Goal: Task Accomplishment & Management: Use online tool/utility

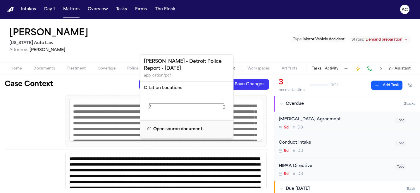
scroll to position [379, 0]
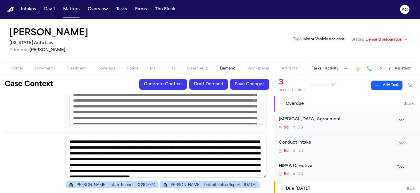
click at [206, 86] on button "Draft Demand" at bounding box center [208, 84] width 39 height 11
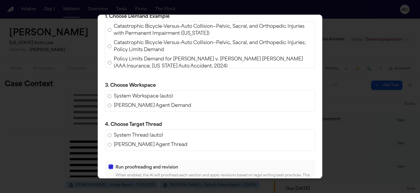
scroll to position [169, 0]
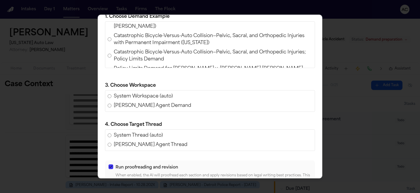
click at [156, 65] on span "Policy Limits Demand for [PERSON_NAME] v. [PERSON_NAME] [PERSON_NAME] (AAA Insu…" at bounding box center [213, 72] width 199 height 14
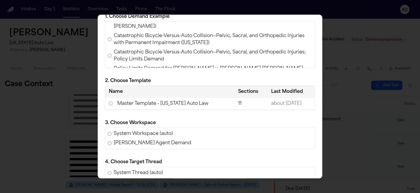
click at [121, 102] on td "Master Template - [US_STATE] Auto Law" at bounding box center [169, 104] width 129 height 12
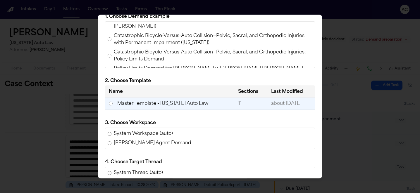
scroll to position [91, 0]
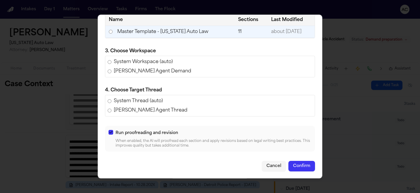
click at [298, 169] on button "Confirm" at bounding box center [302, 166] width 27 height 11
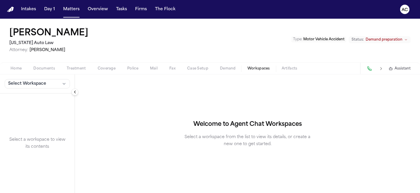
click at [258, 68] on span "Workspaces" at bounding box center [259, 68] width 23 height 5
click at [59, 85] on button "Select Workspace" at bounding box center [37, 83] width 65 height 9
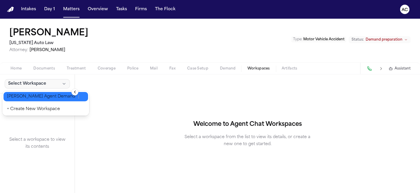
click at [49, 94] on span "[PERSON_NAME] Agent Demand" at bounding box center [41, 97] width 68 height 6
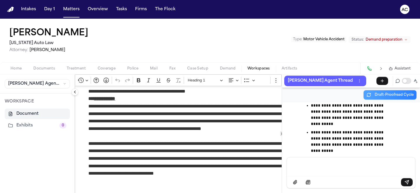
scroll to position [327, 0]
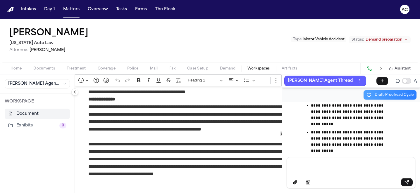
click at [76, 92] on button "Collapse sidebar" at bounding box center [74, 92] width 7 height 7
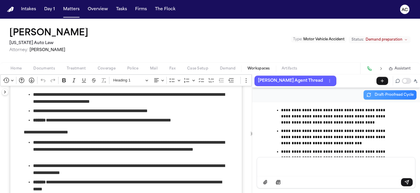
scroll to position [1277, 0]
click at [224, 71] on span "Demand" at bounding box center [228, 68] width 16 height 5
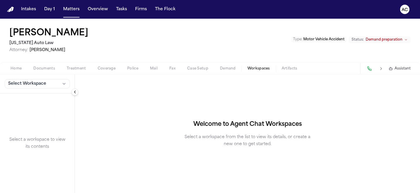
click at [255, 68] on span "Workspaces" at bounding box center [259, 68] width 23 height 5
click at [57, 84] on button "Select Workspace" at bounding box center [37, 83] width 65 height 9
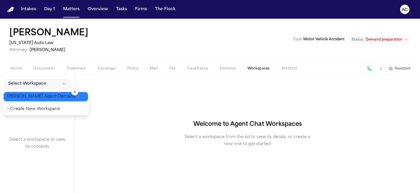
click at [54, 99] on span "[PERSON_NAME] Agent Demand" at bounding box center [41, 97] width 68 height 6
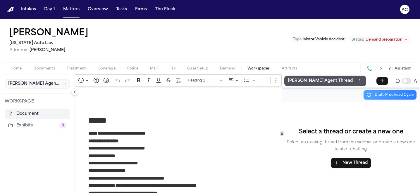
click at [66, 85] on icon "button" at bounding box center [65, 84] width 4 height 5
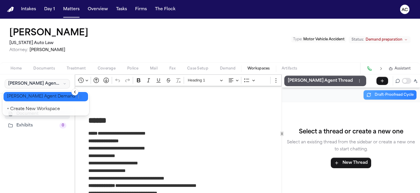
click at [75, 96] on button "button" at bounding box center [78, 97] width 7 height 5
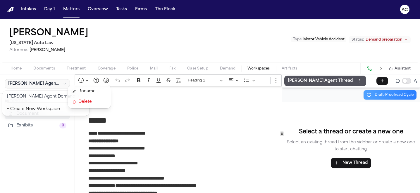
click at [132, 163] on p "**********" at bounding box center [190, 160] width 205 height 45
click at [335, 82] on div "**********" at bounding box center [210, 134] width 420 height 119
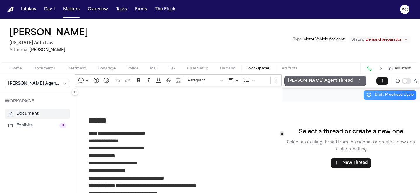
click at [360, 82] on circle "Thread actions" at bounding box center [360, 82] width 0 height 0
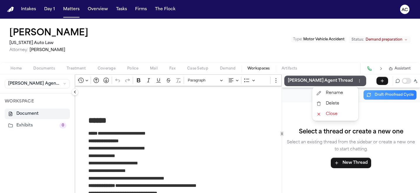
click at [277, 77] on div "**********" at bounding box center [247, 134] width 345 height 119
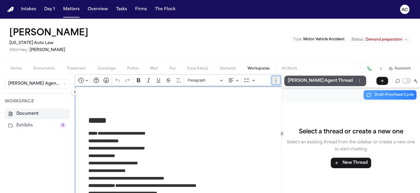
click at [276, 81] on icon "Editor toolbar" at bounding box center [276, 81] width 6 height 6
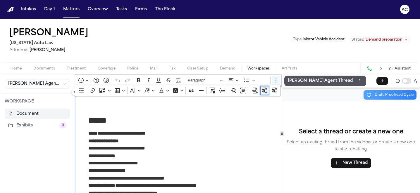
click at [265, 94] on button "Export to Word" at bounding box center [264, 90] width 9 height 9
